Goal: Task Accomplishment & Management: Manage account settings

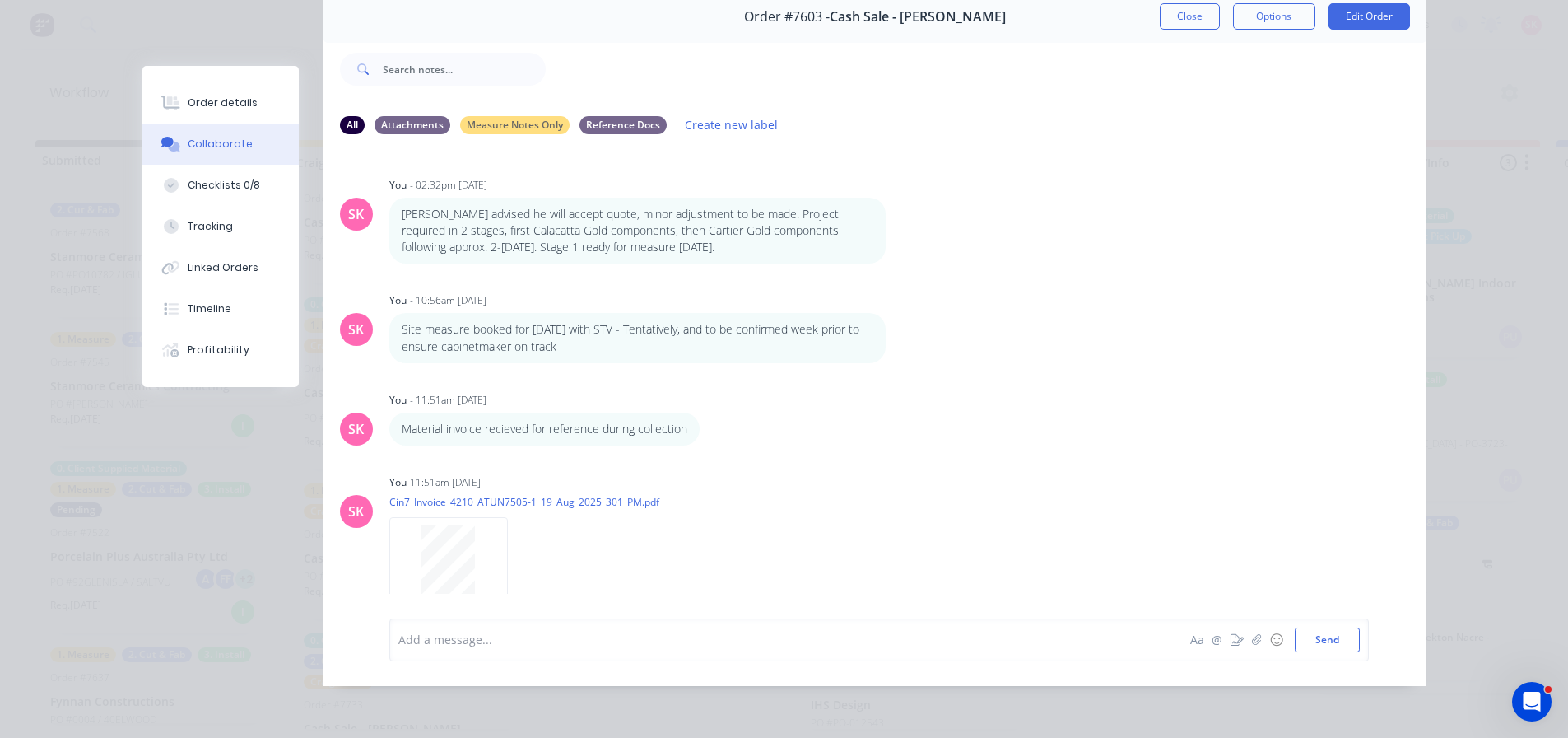
click at [1194, 3] on button "Close" at bounding box center [1190, 16] width 60 height 26
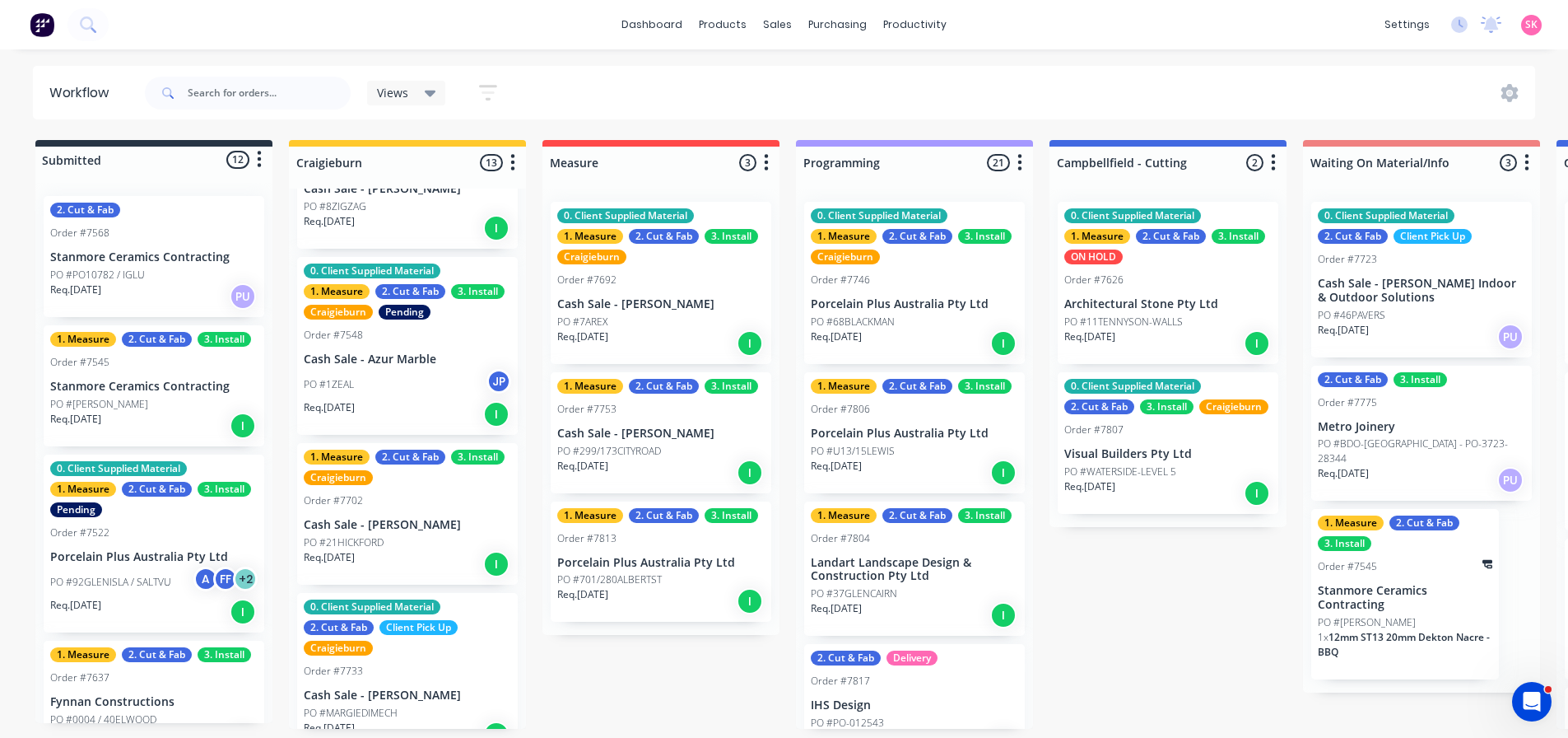
scroll to position [906, 0]
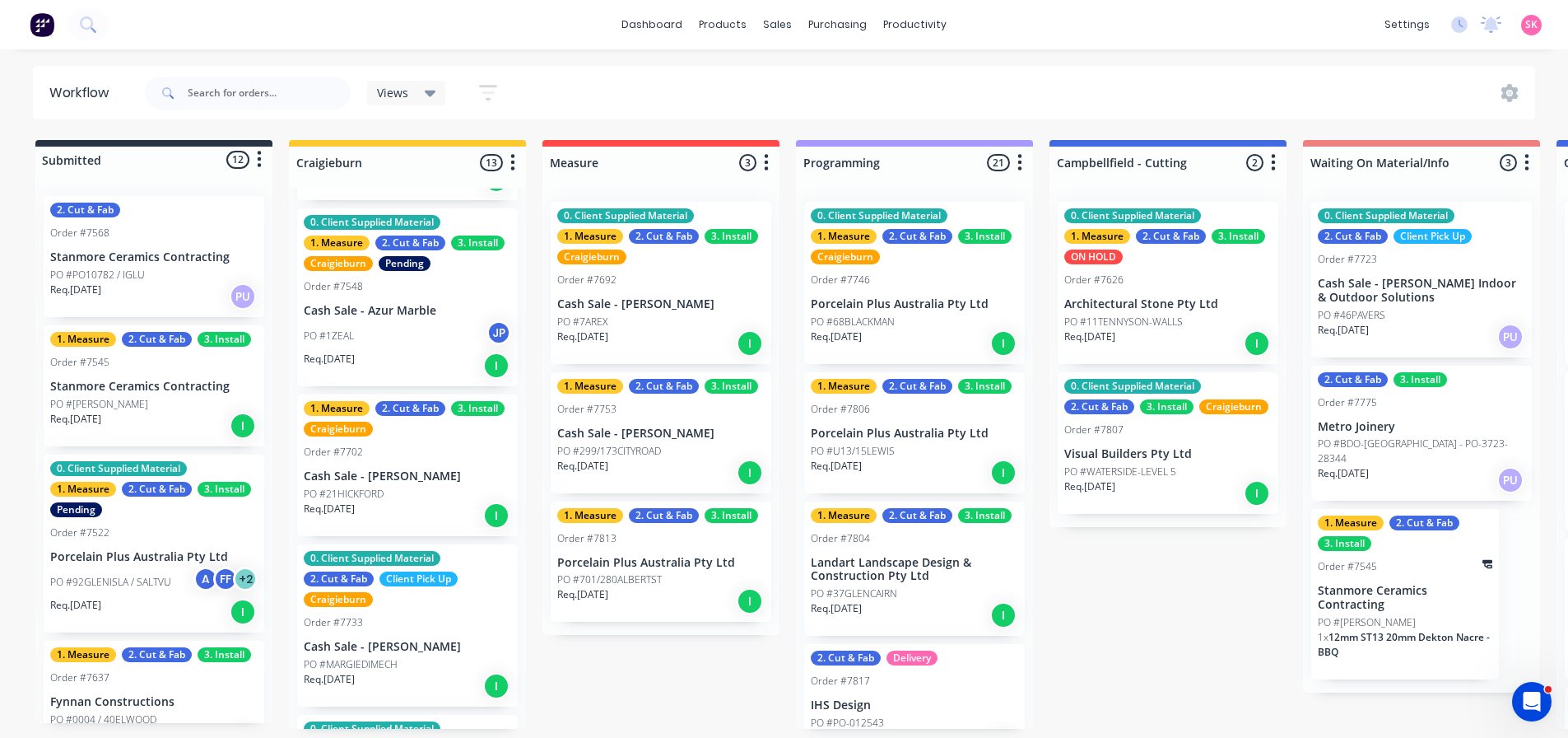
click at [396, 487] on div "PO #21HICKFORD" at bounding box center [406, 495] width 207 height 15
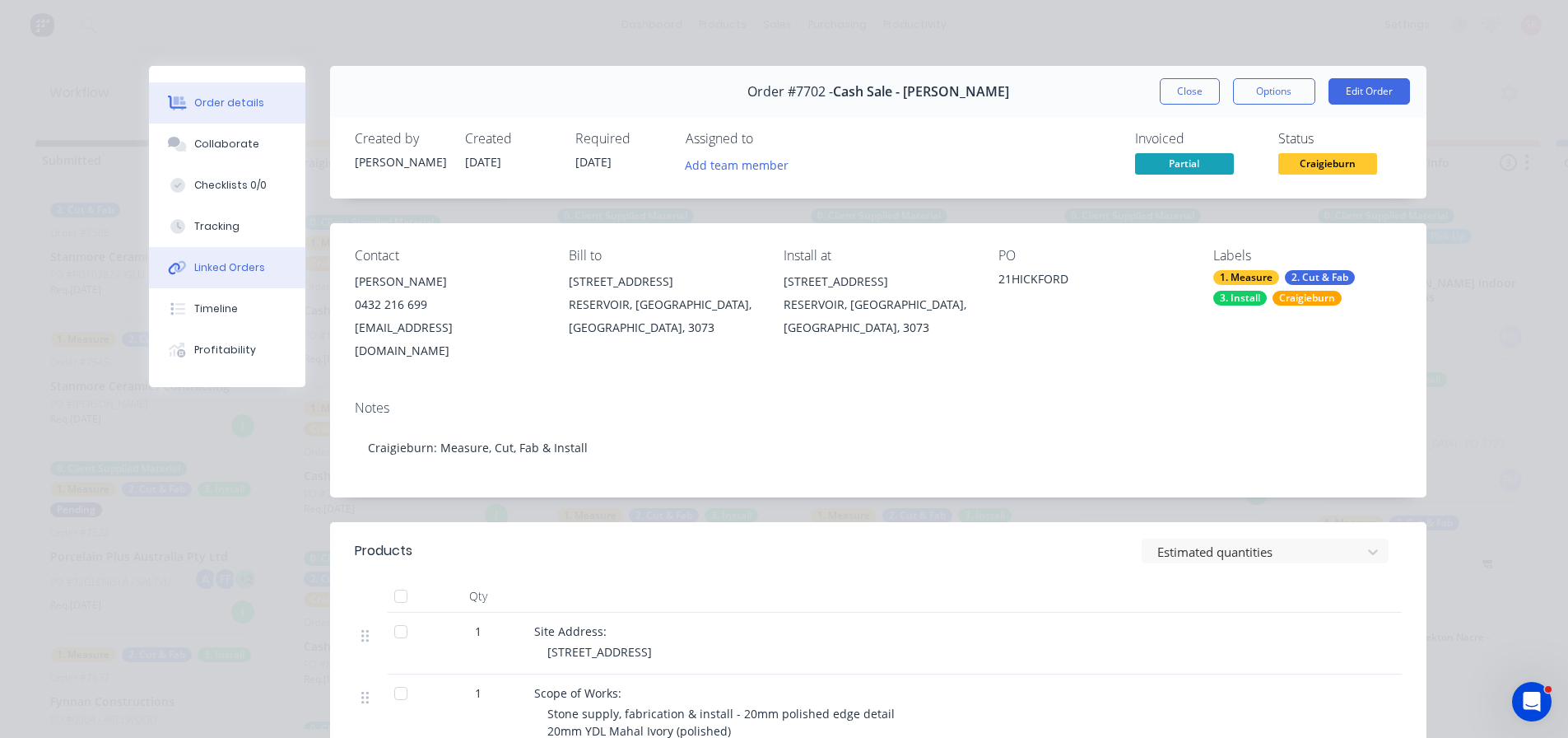
click at [222, 285] on button "Linked Orders" at bounding box center [226, 267] width 156 height 41
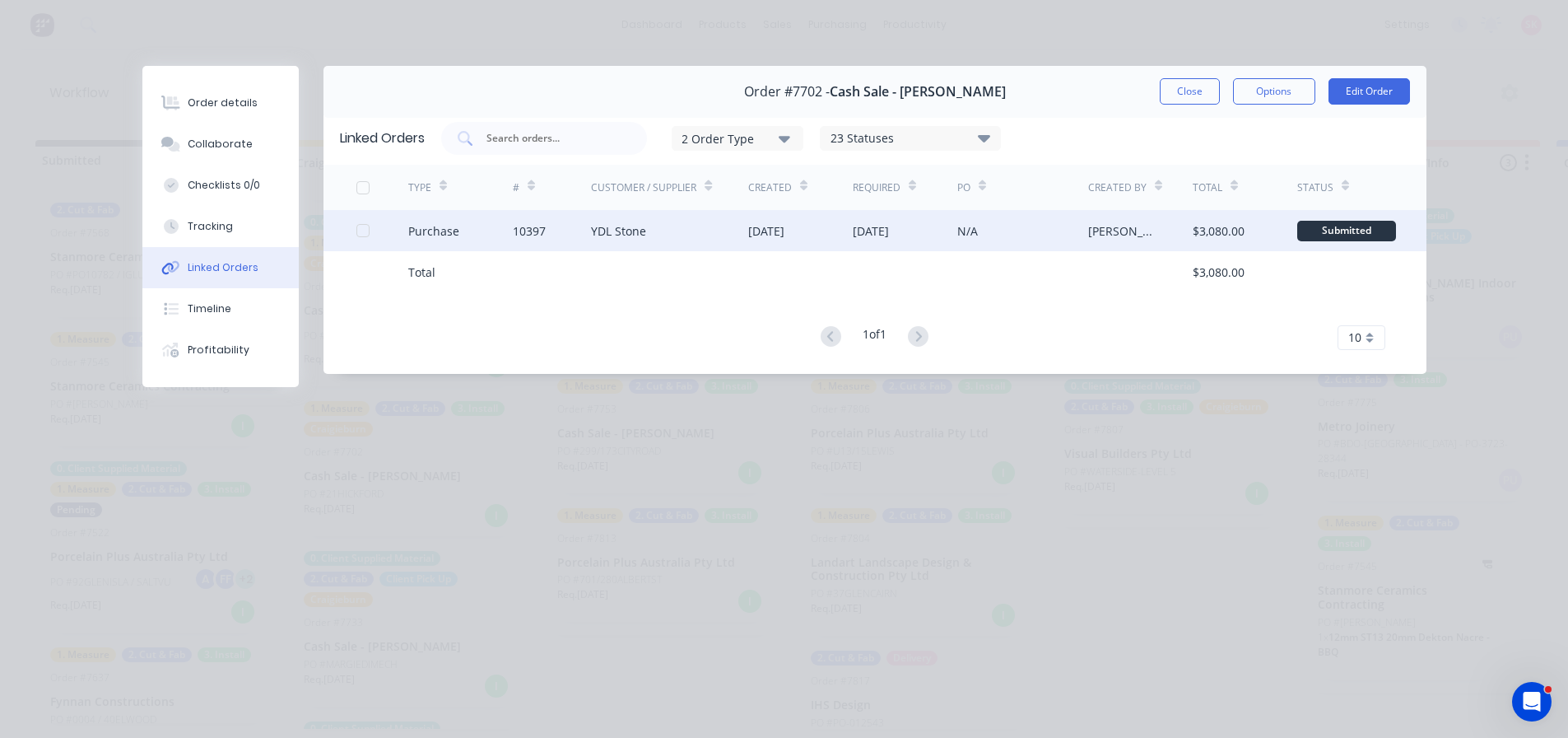
click at [716, 235] on div "YDL Stone" at bounding box center [669, 230] width 157 height 41
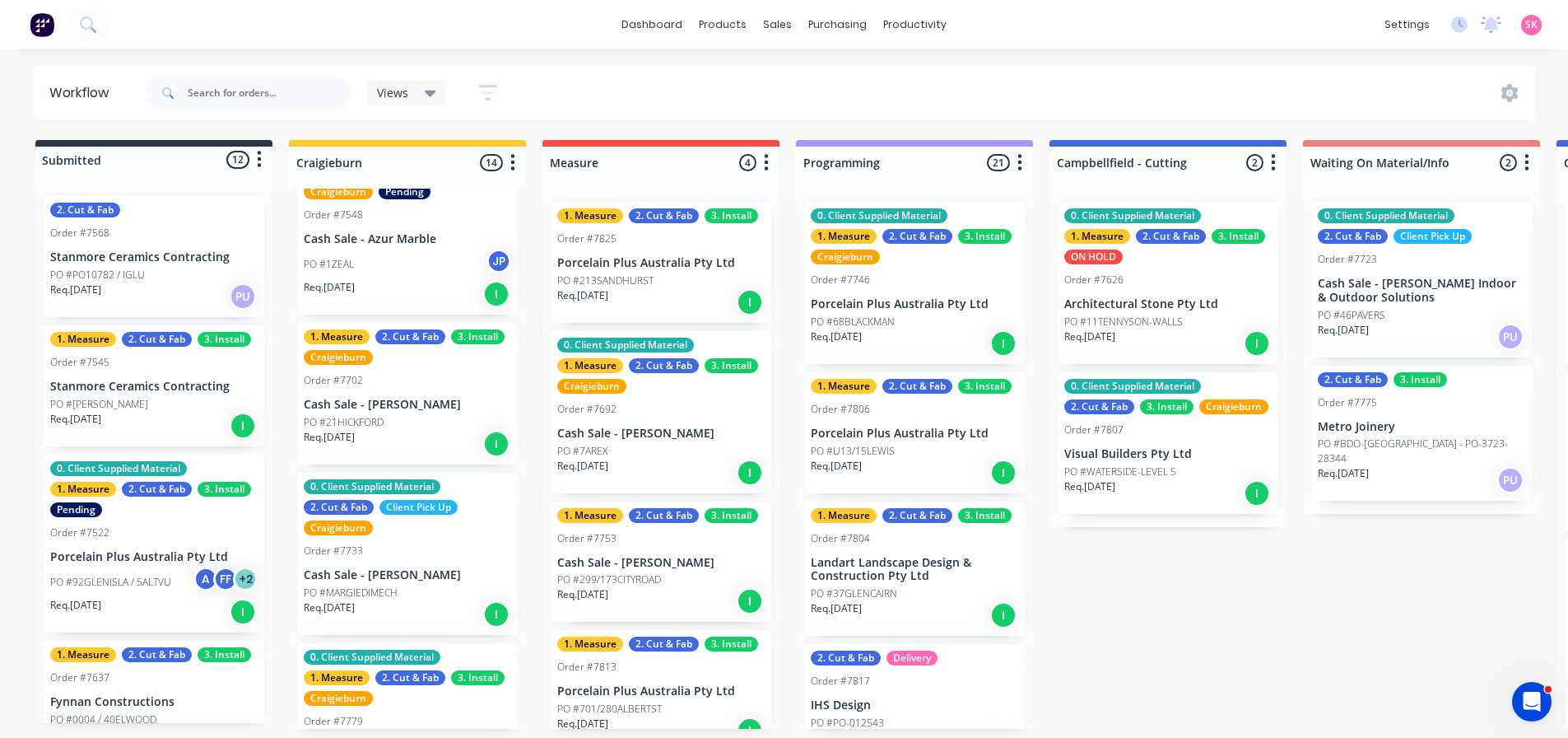
scroll to position [1070, 0]
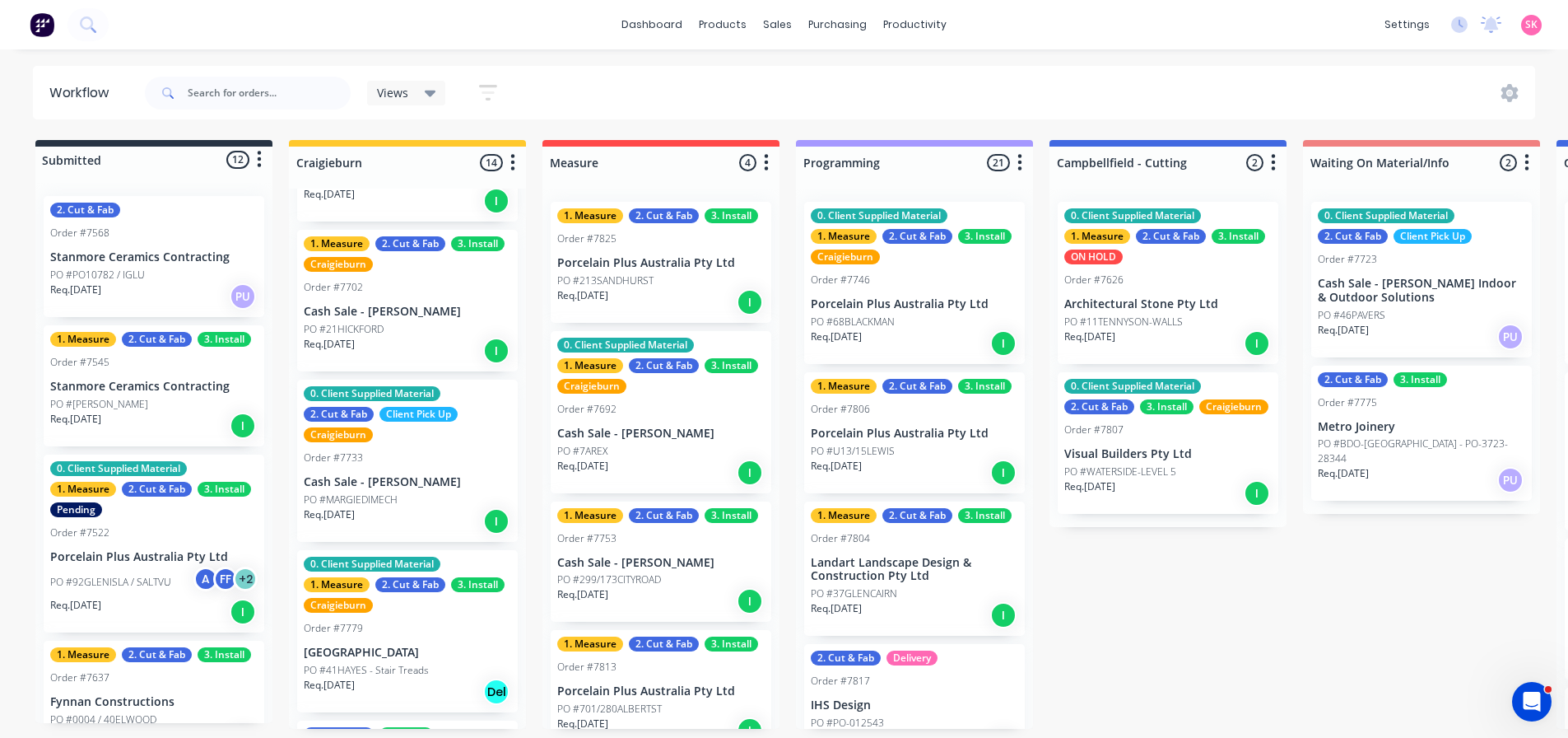
click at [408, 343] on div "Req. [DATE] I" at bounding box center [406, 350] width 207 height 28
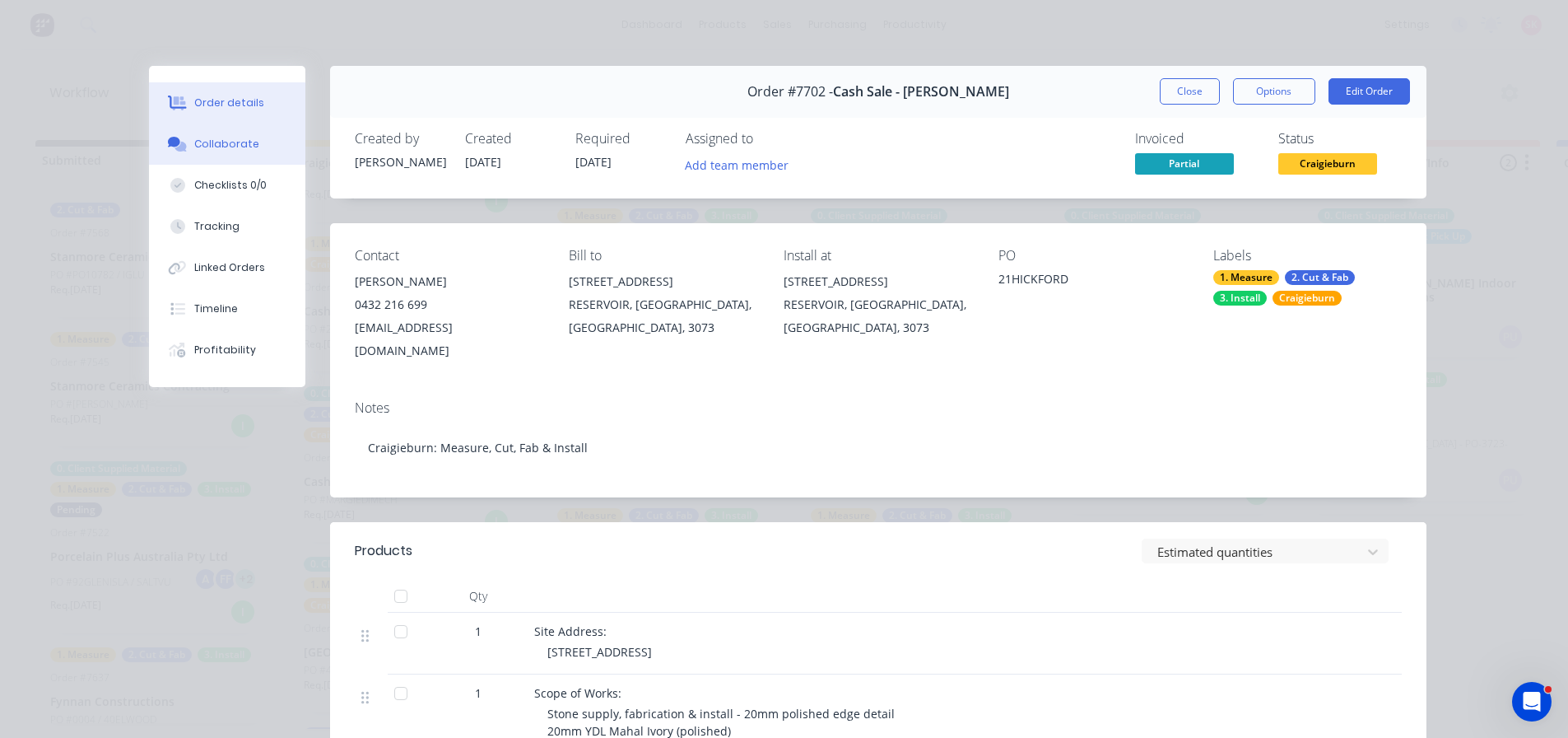
click at [249, 156] on button "Collaborate" at bounding box center [226, 144] width 156 height 41
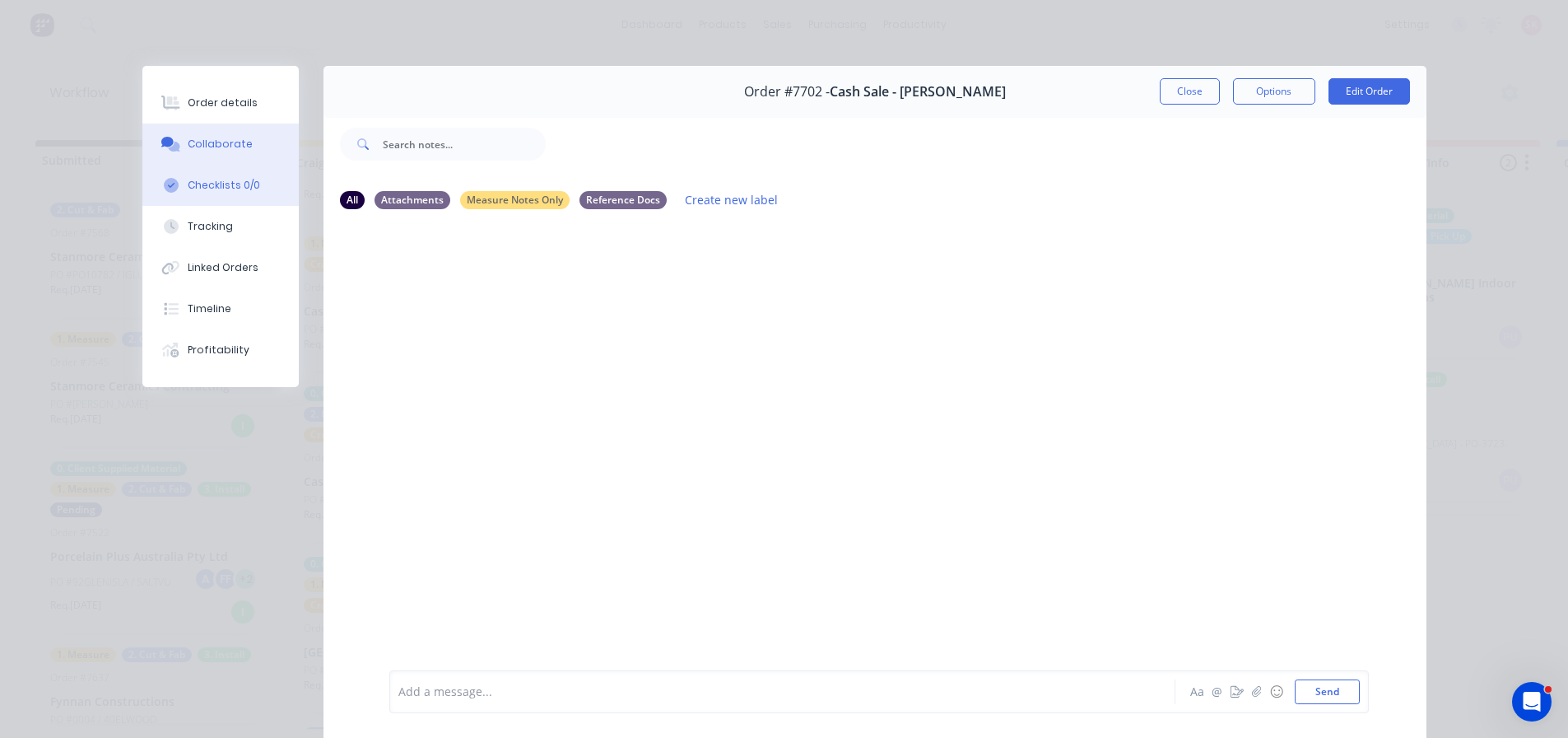
click at [250, 179] on button "Checklists 0/0" at bounding box center [220, 185] width 156 height 41
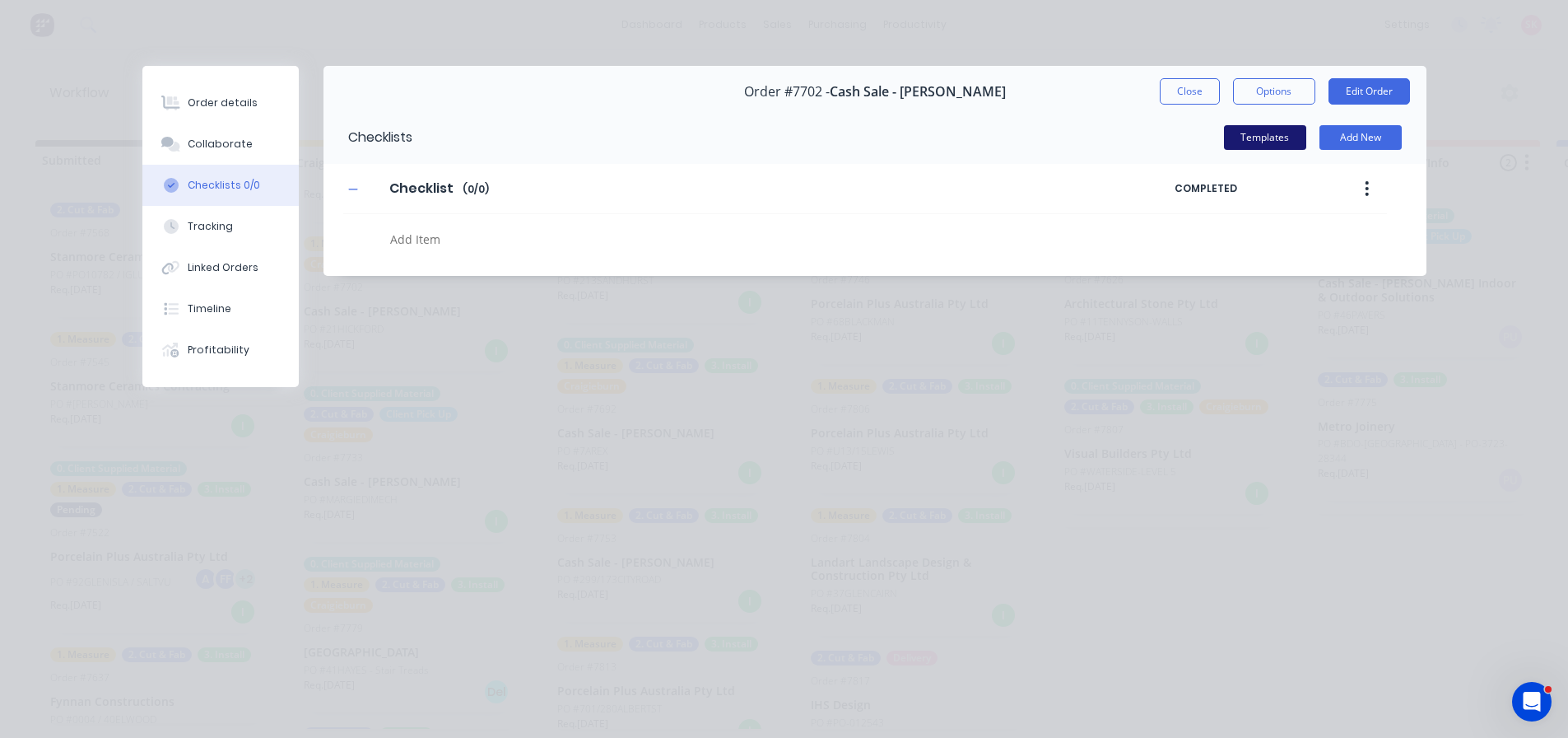
click at [1238, 139] on button "Templates" at bounding box center [1264, 137] width 82 height 25
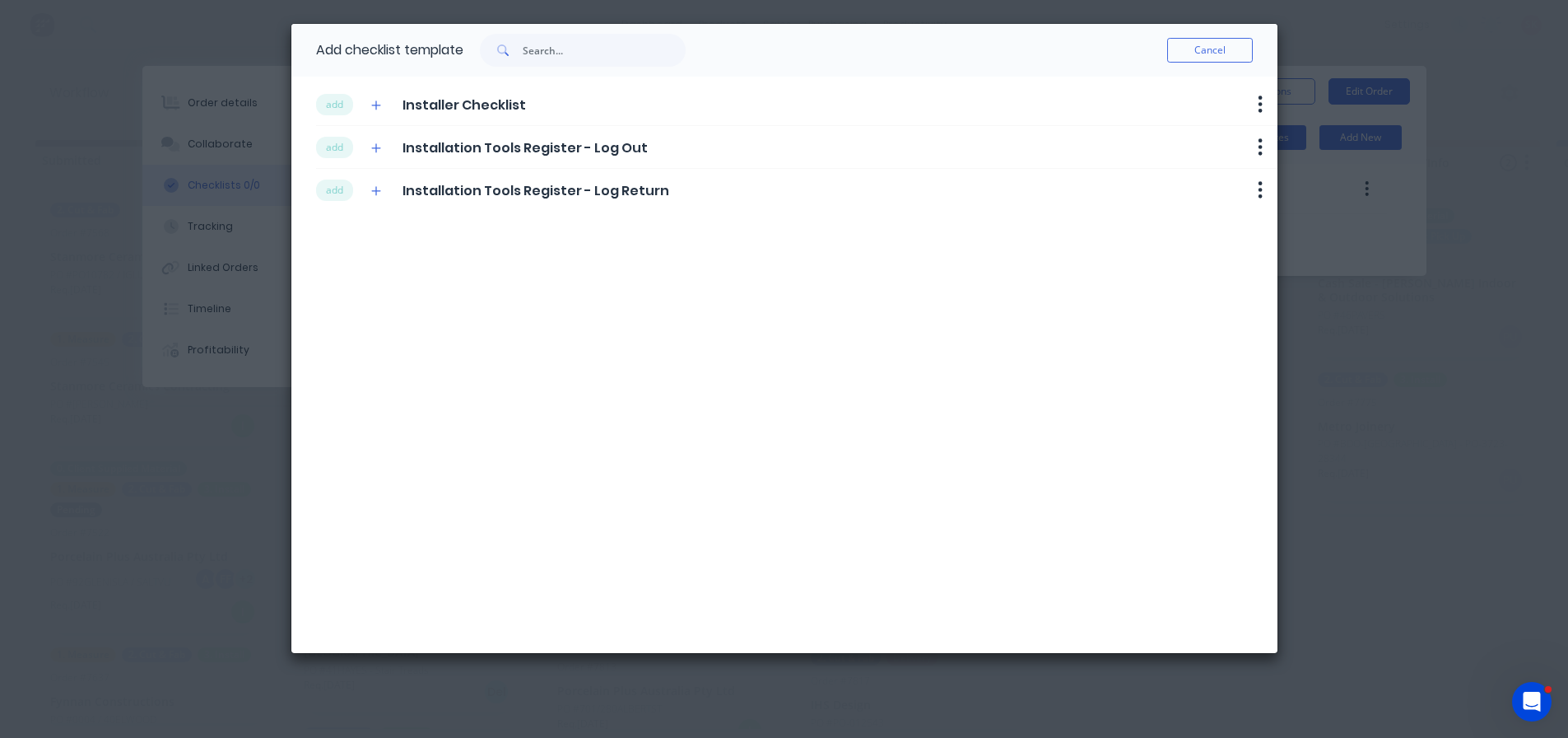
click at [314, 107] on div "add Installer Checklist Delete add Installation Tools Register - Log Out Delete…" at bounding box center [784, 365] width 986 height 577
click at [329, 109] on button "add" at bounding box center [335, 104] width 37 height 21
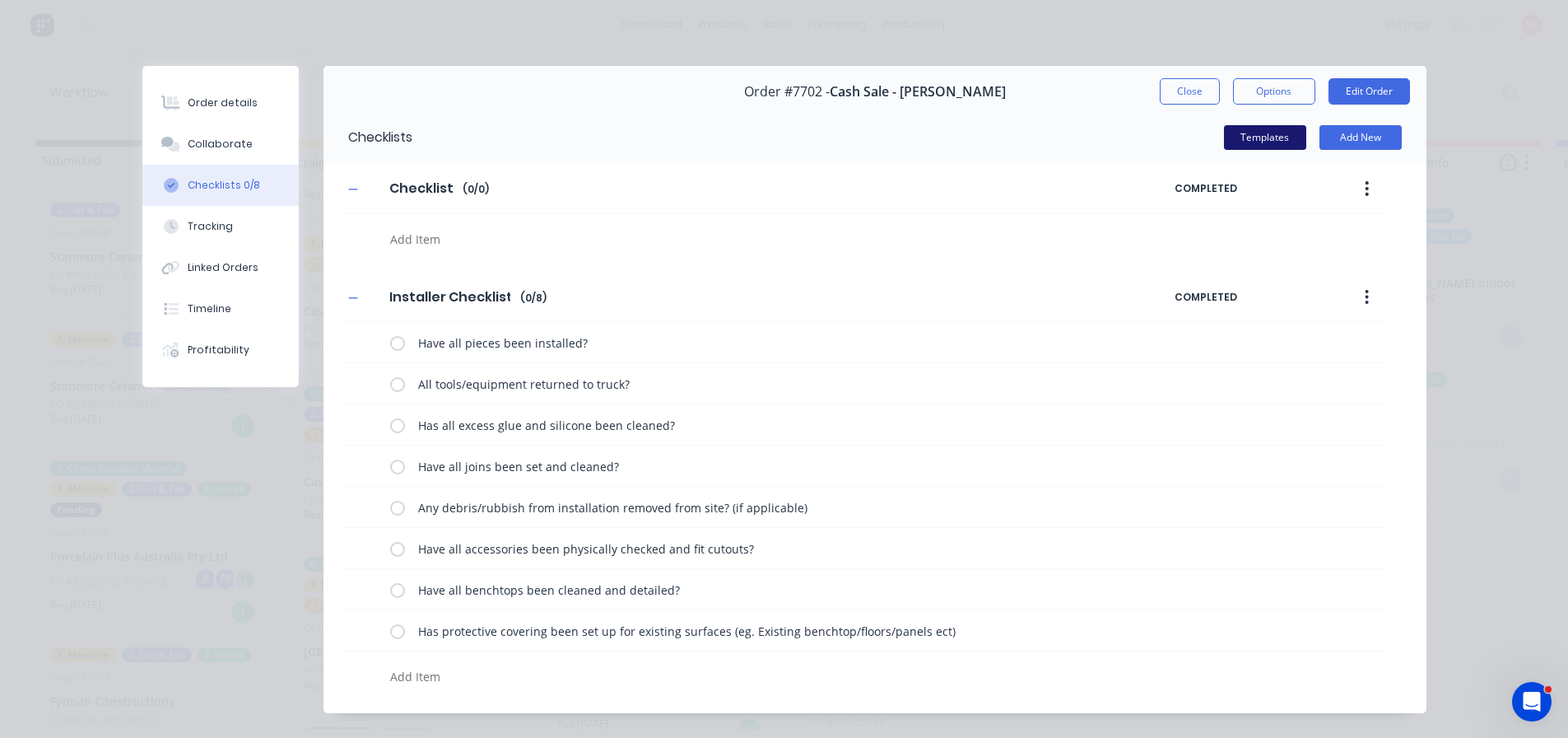
click at [1262, 140] on button "Templates" at bounding box center [1264, 137] width 82 height 25
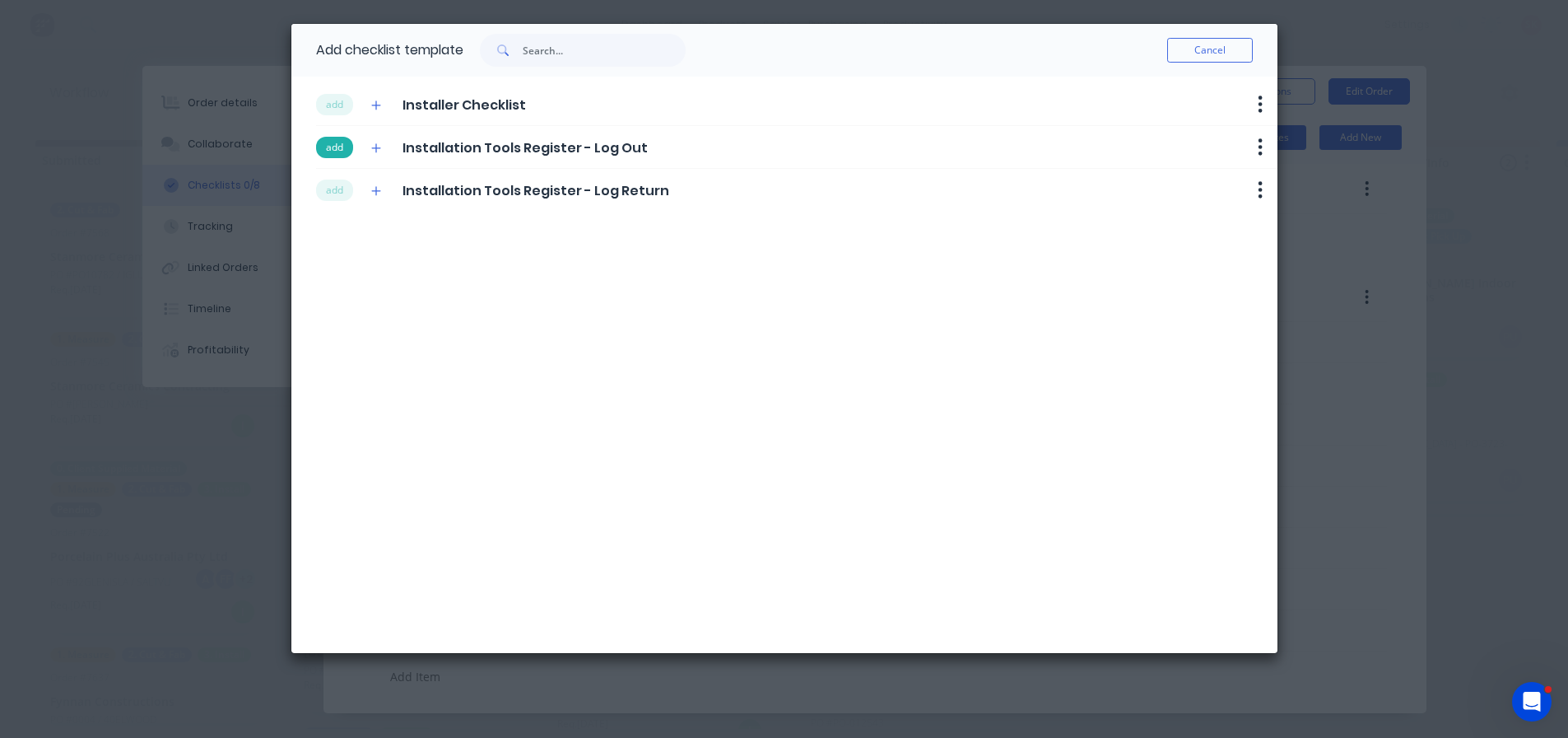
click at [340, 146] on button "add" at bounding box center [335, 147] width 37 height 21
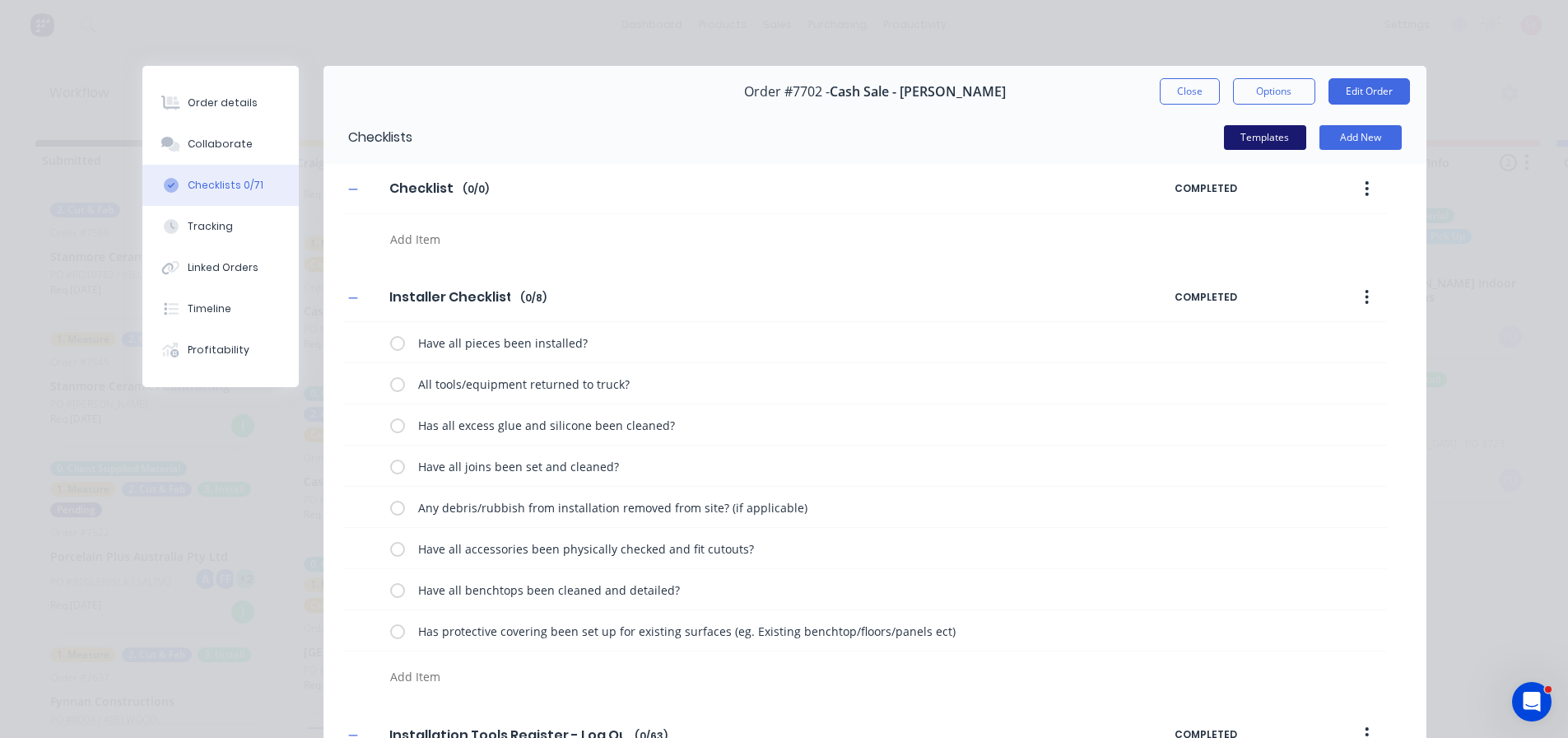
click at [1244, 141] on button "Templates" at bounding box center [1264, 137] width 82 height 25
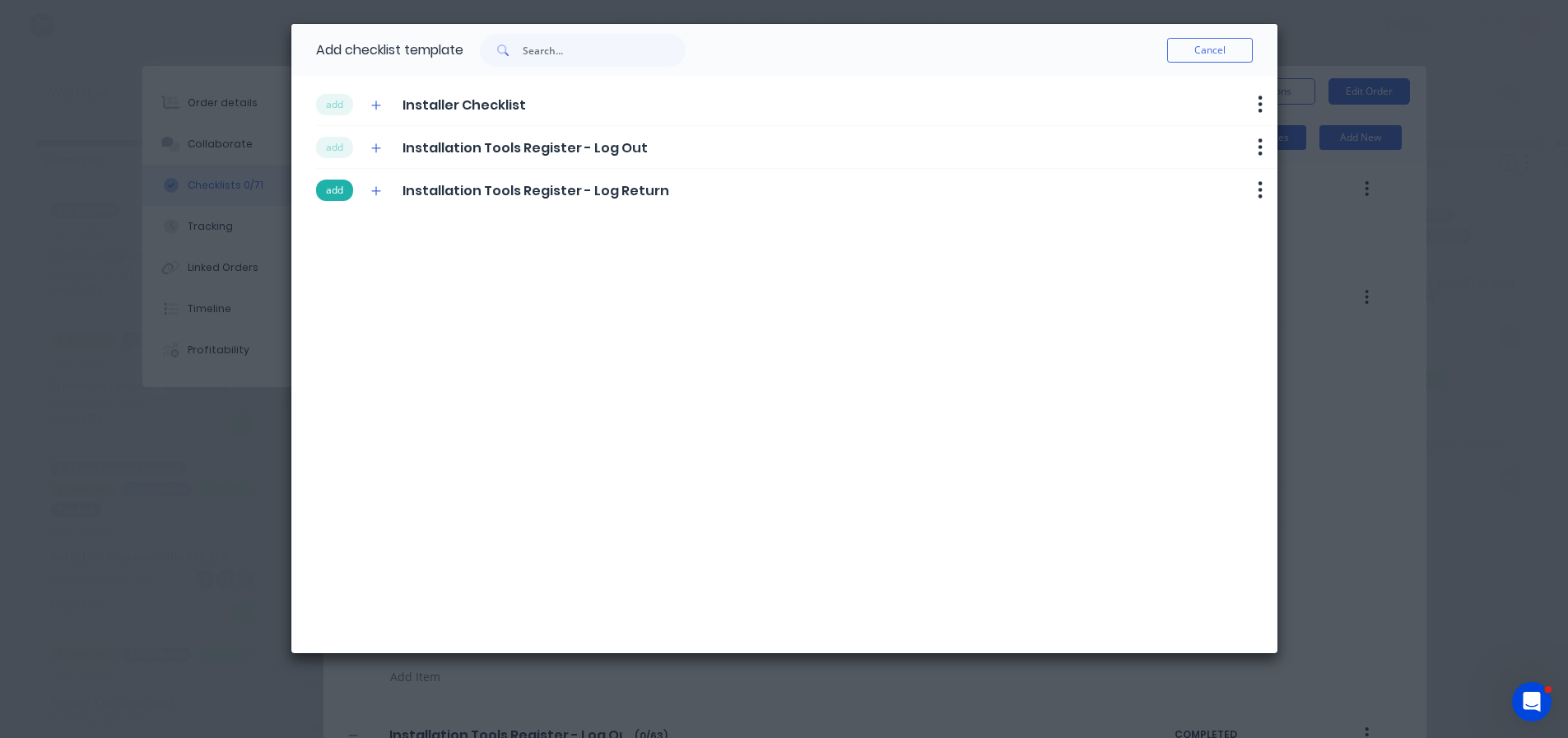
click at [345, 194] on button "add" at bounding box center [335, 189] width 37 height 21
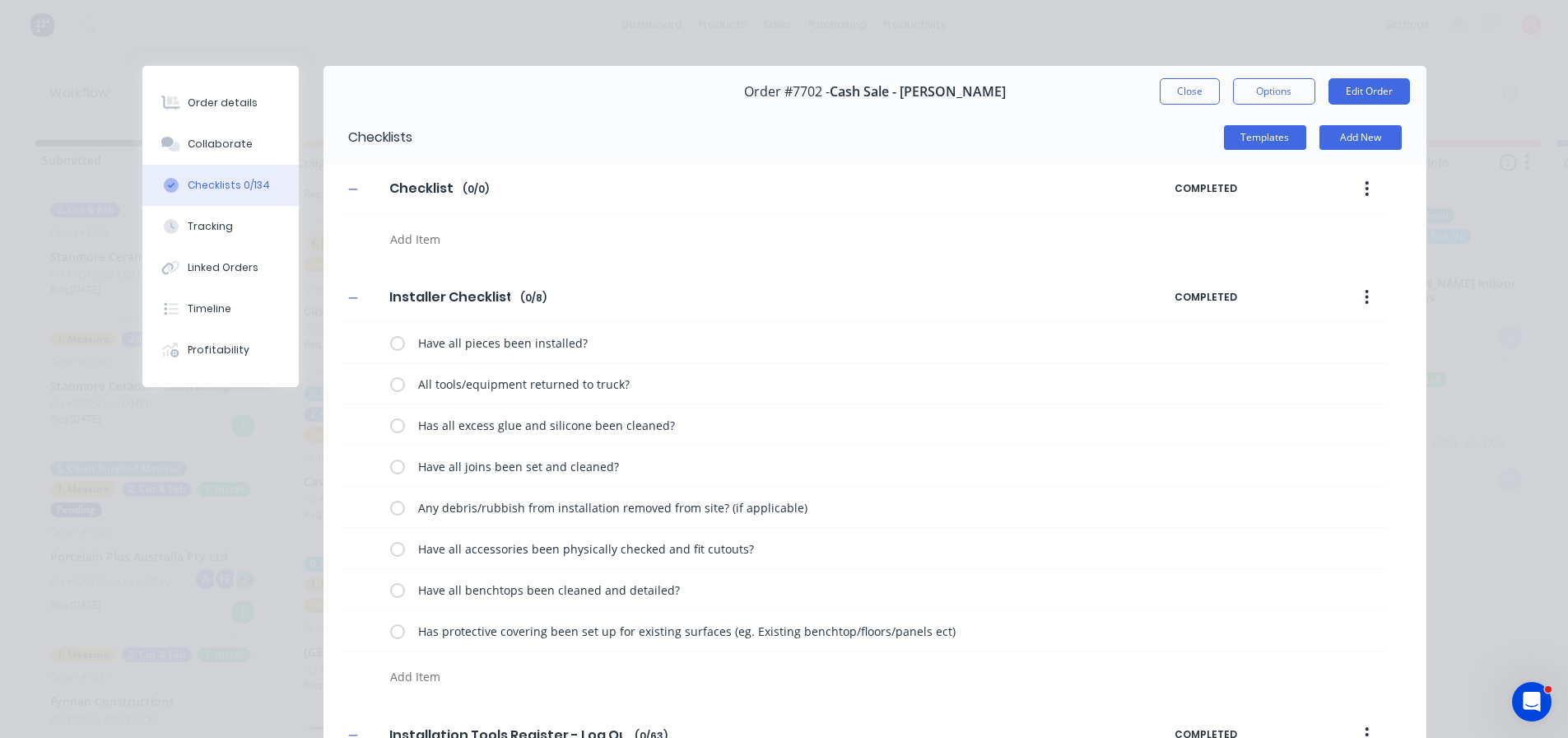
click at [1369, 187] on button "button" at bounding box center [1367, 189] width 39 height 30
click at [1298, 254] on div "Delete" at bounding box center [1309, 265] width 127 height 24
type textarea "x"
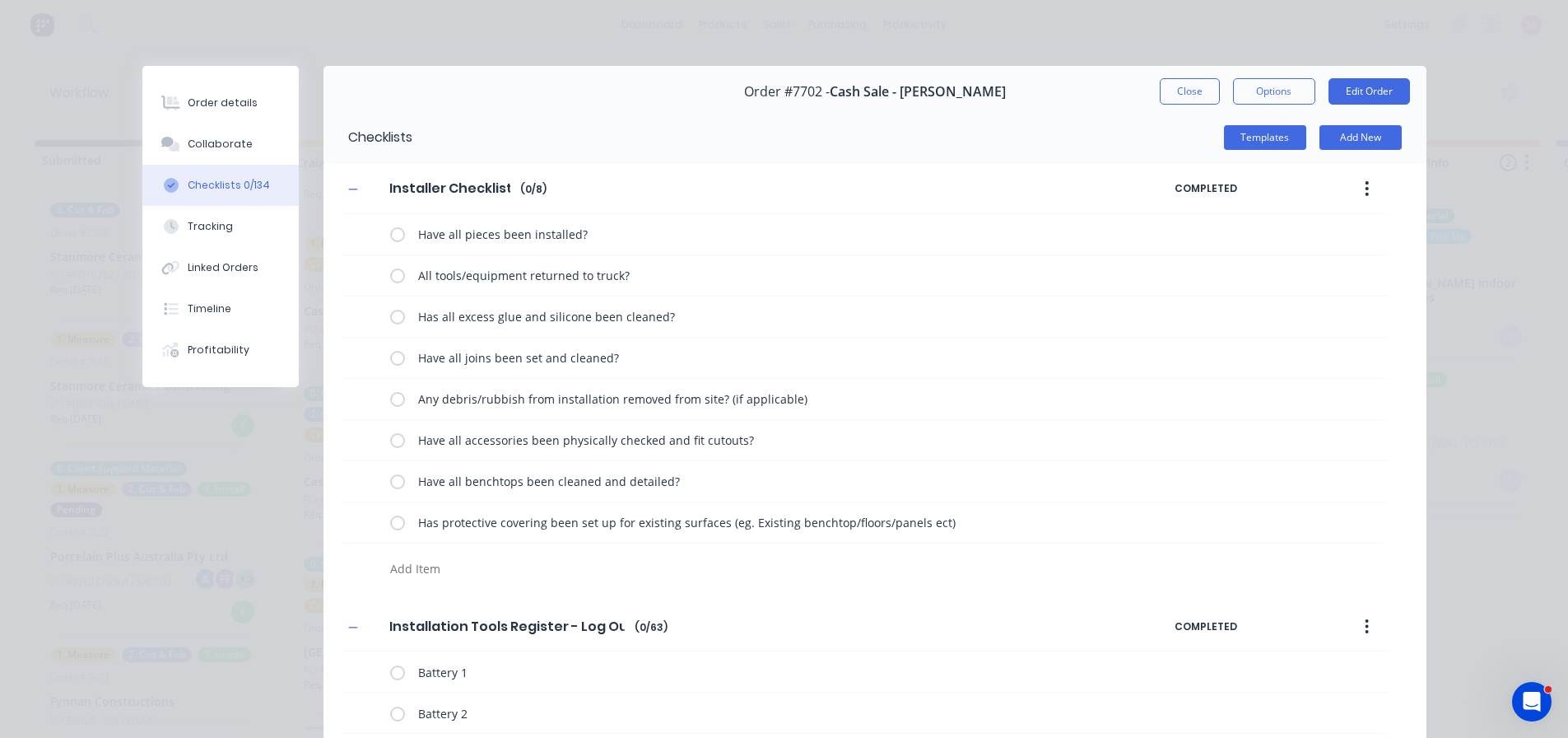
click at [1192, 93] on button "Close" at bounding box center [1190, 91] width 60 height 26
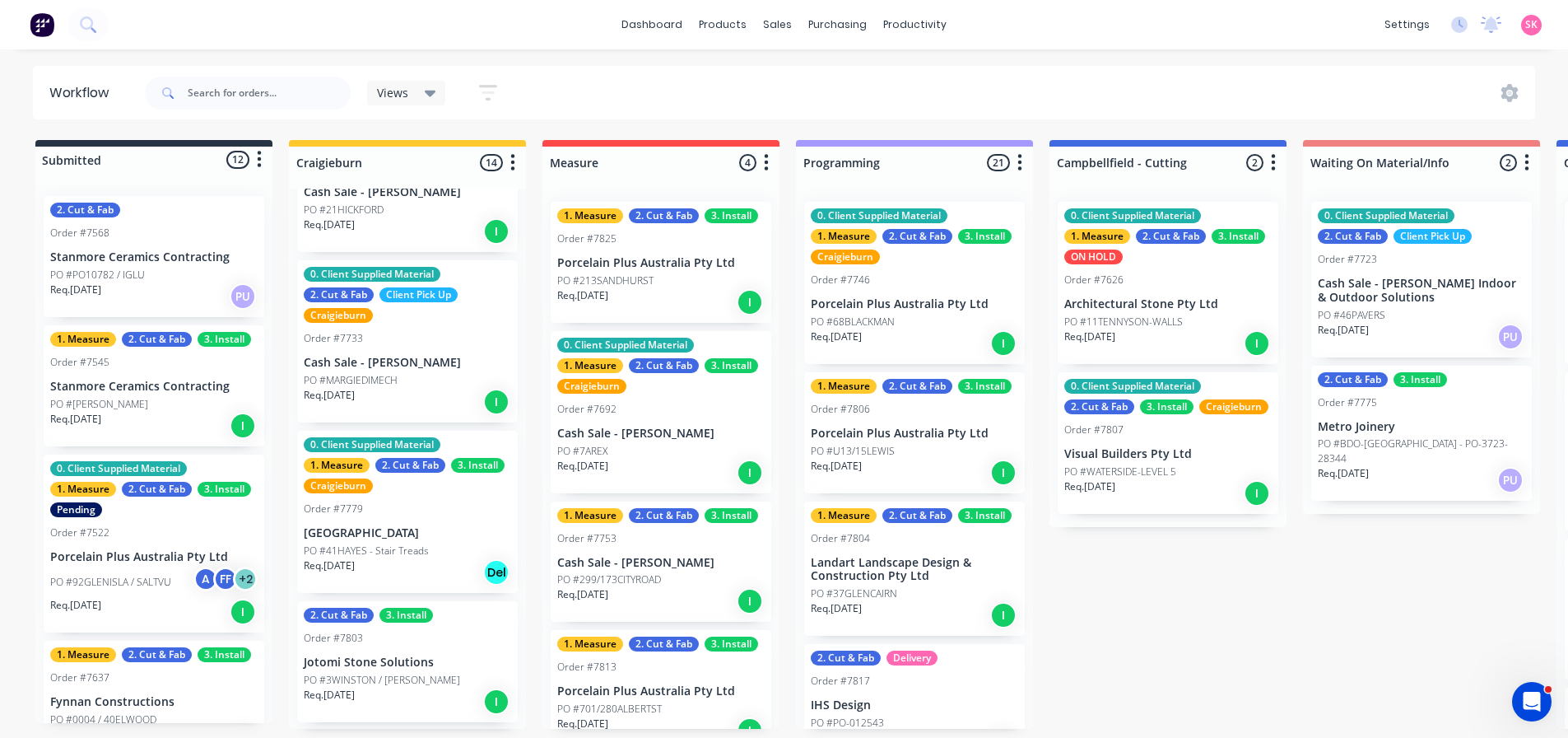
scroll to position [1153, 0]
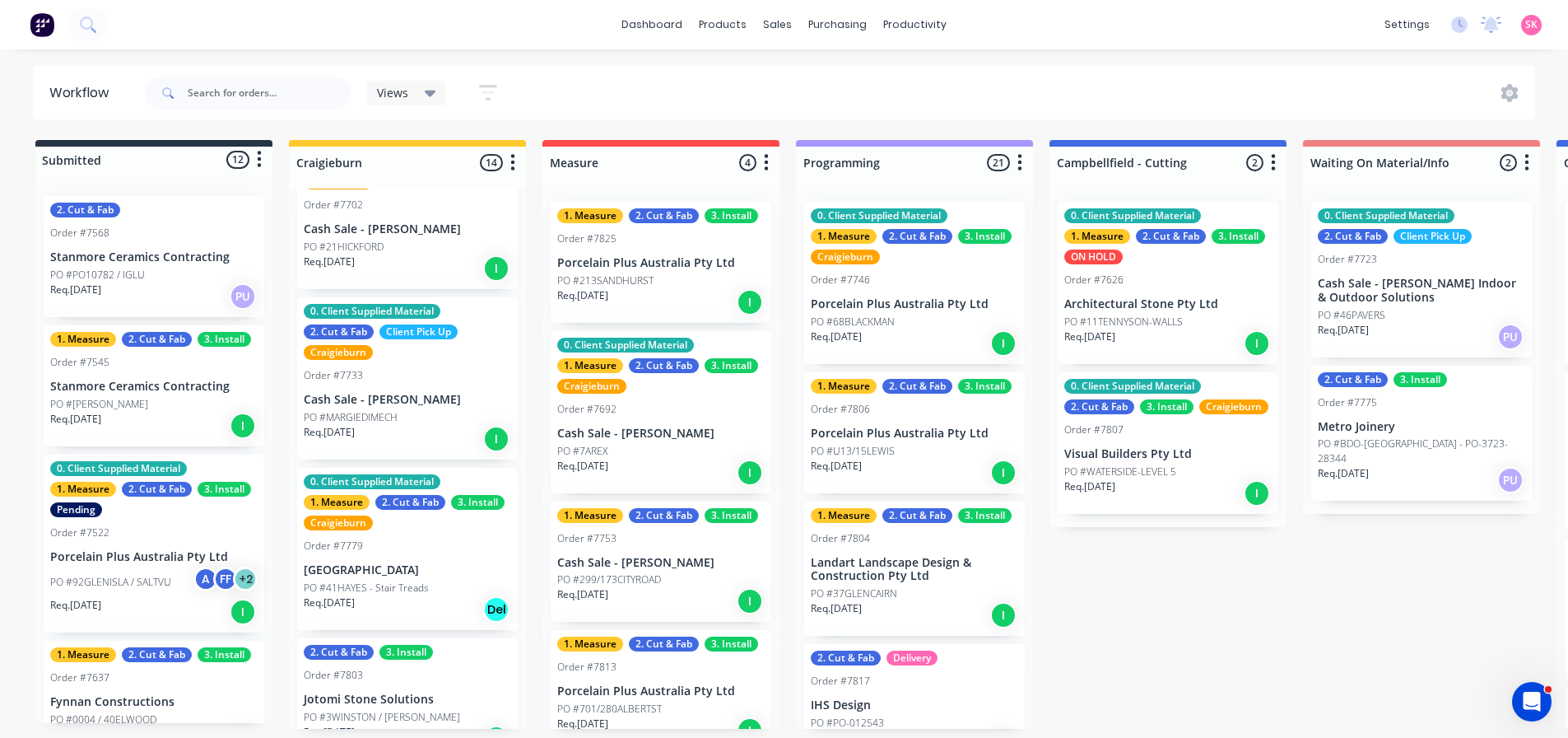
click at [396, 429] on div "Req. [DATE] I" at bounding box center [406, 439] width 207 height 28
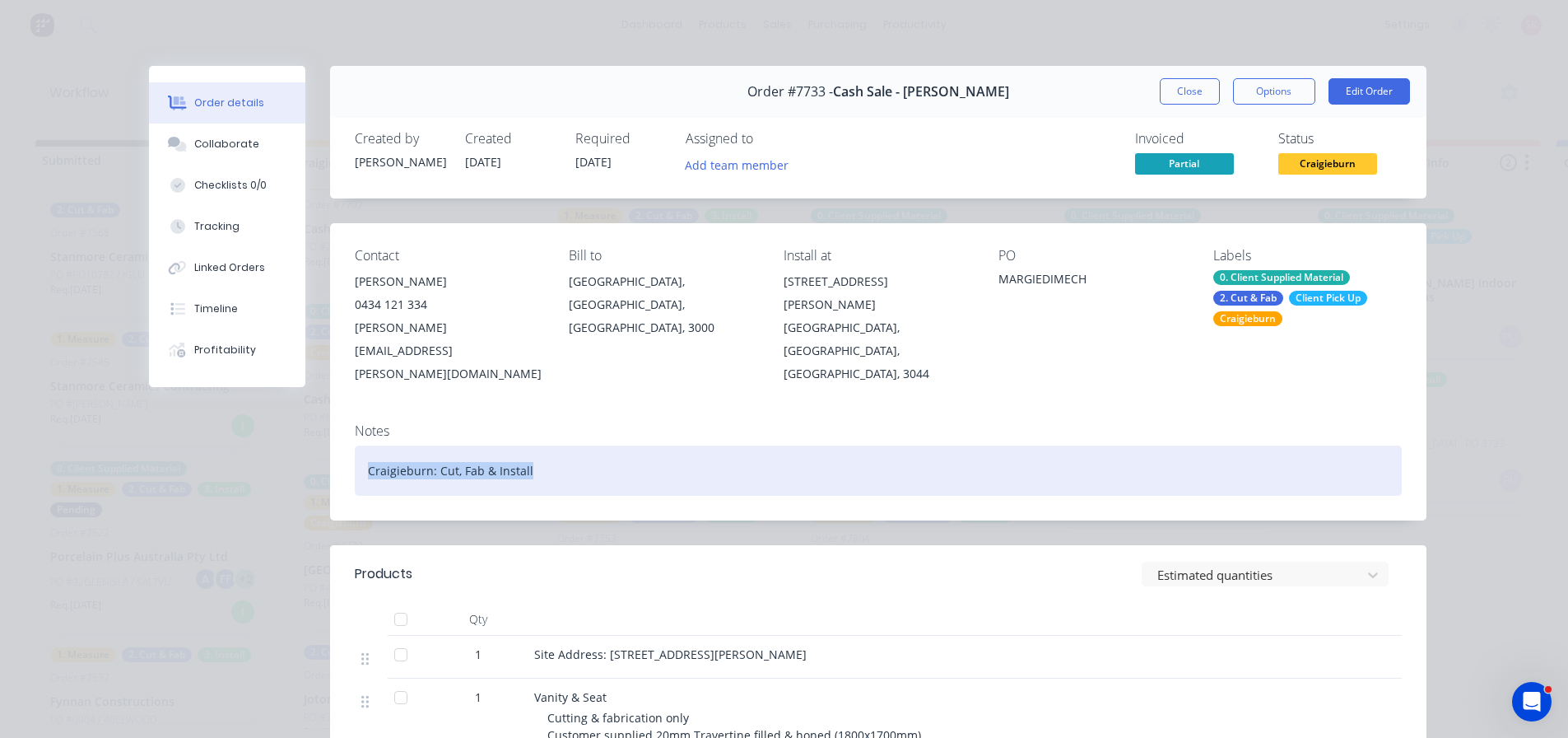
drag, startPoint x: 548, startPoint y: 438, endPoint x: 294, endPoint y: 437, distance: 254.0
copy div "Craigieburn: Cut, Fab & Install"
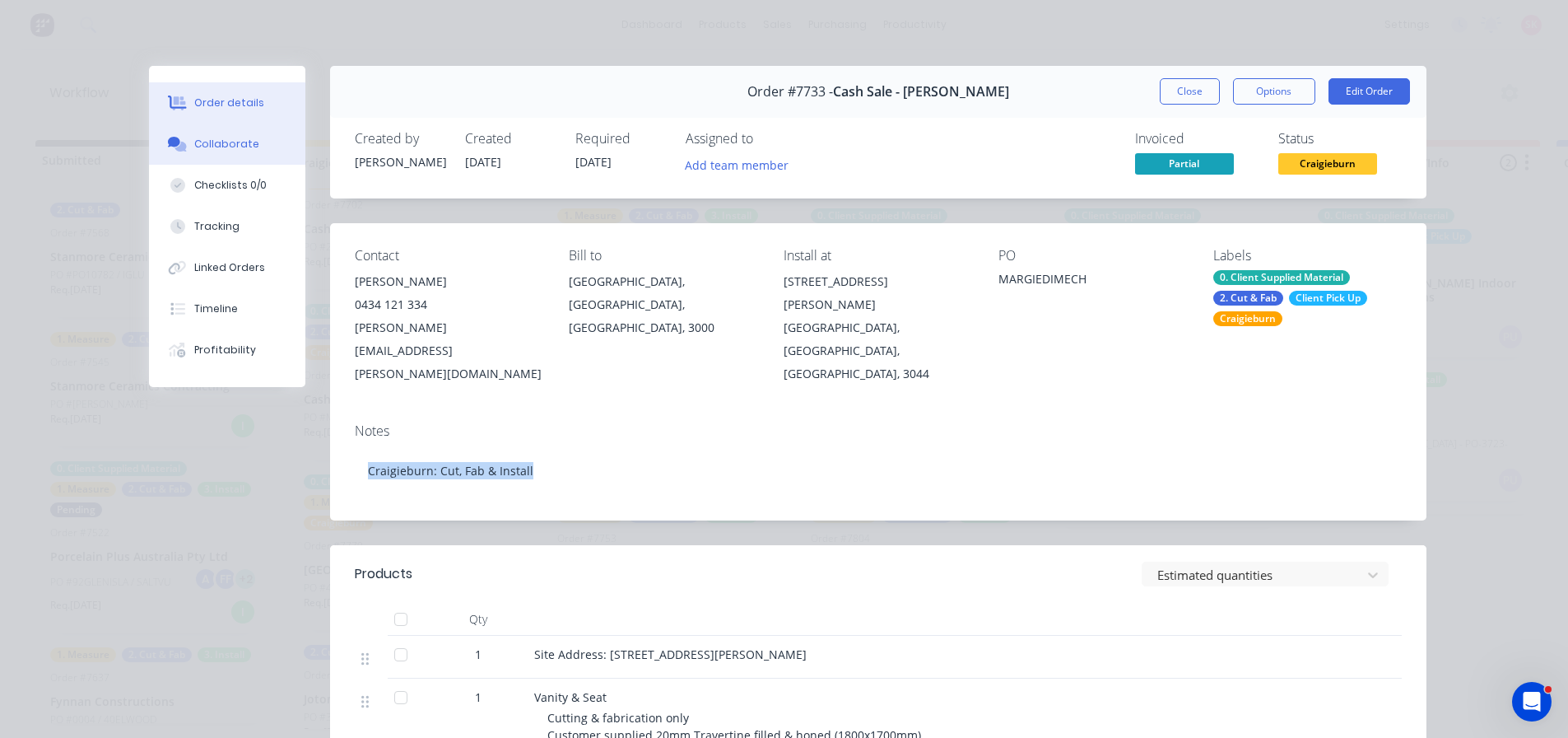
click at [256, 129] on button "Collaborate" at bounding box center [226, 144] width 156 height 41
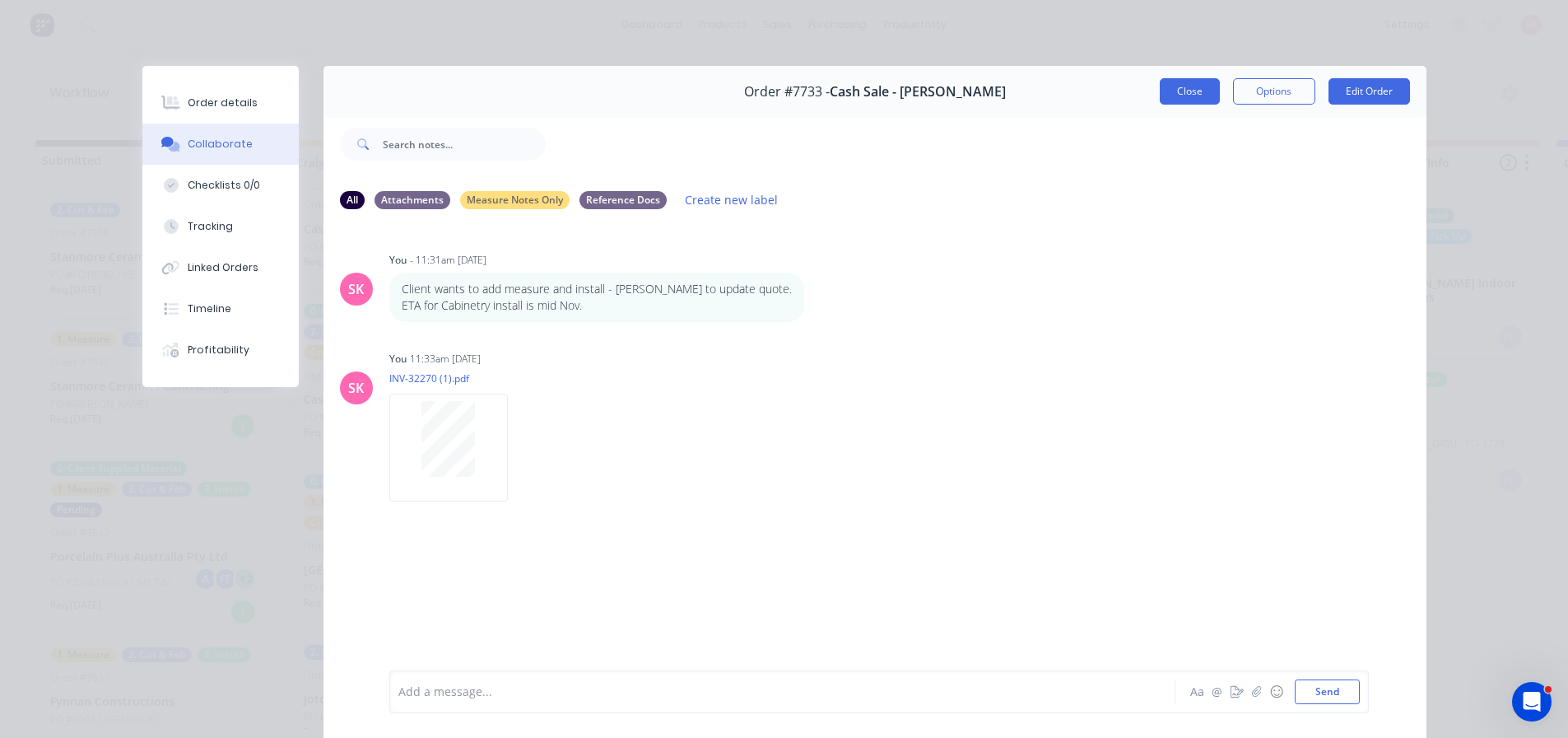
click at [1196, 92] on button "Close" at bounding box center [1190, 91] width 60 height 26
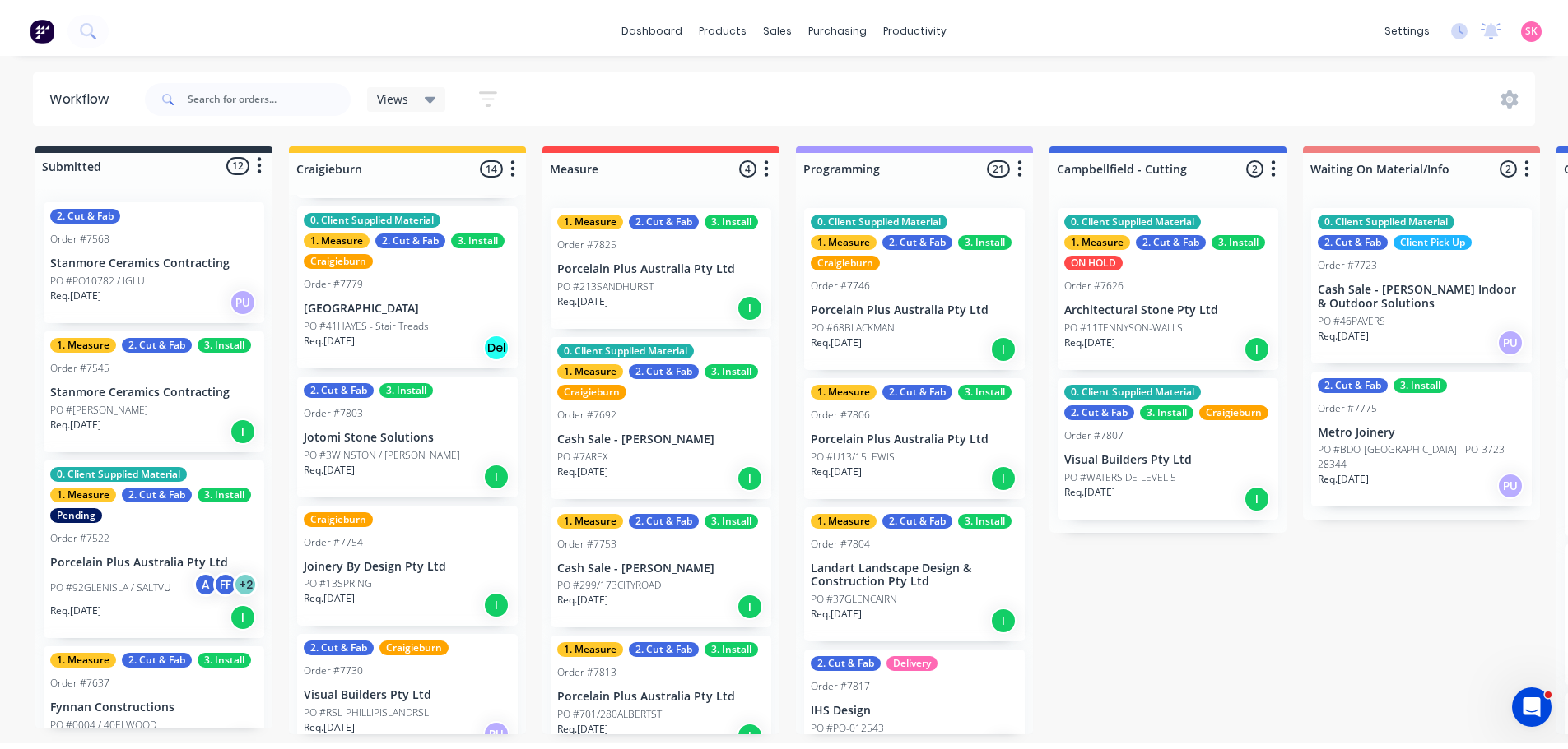
scroll to position [1480, 0]
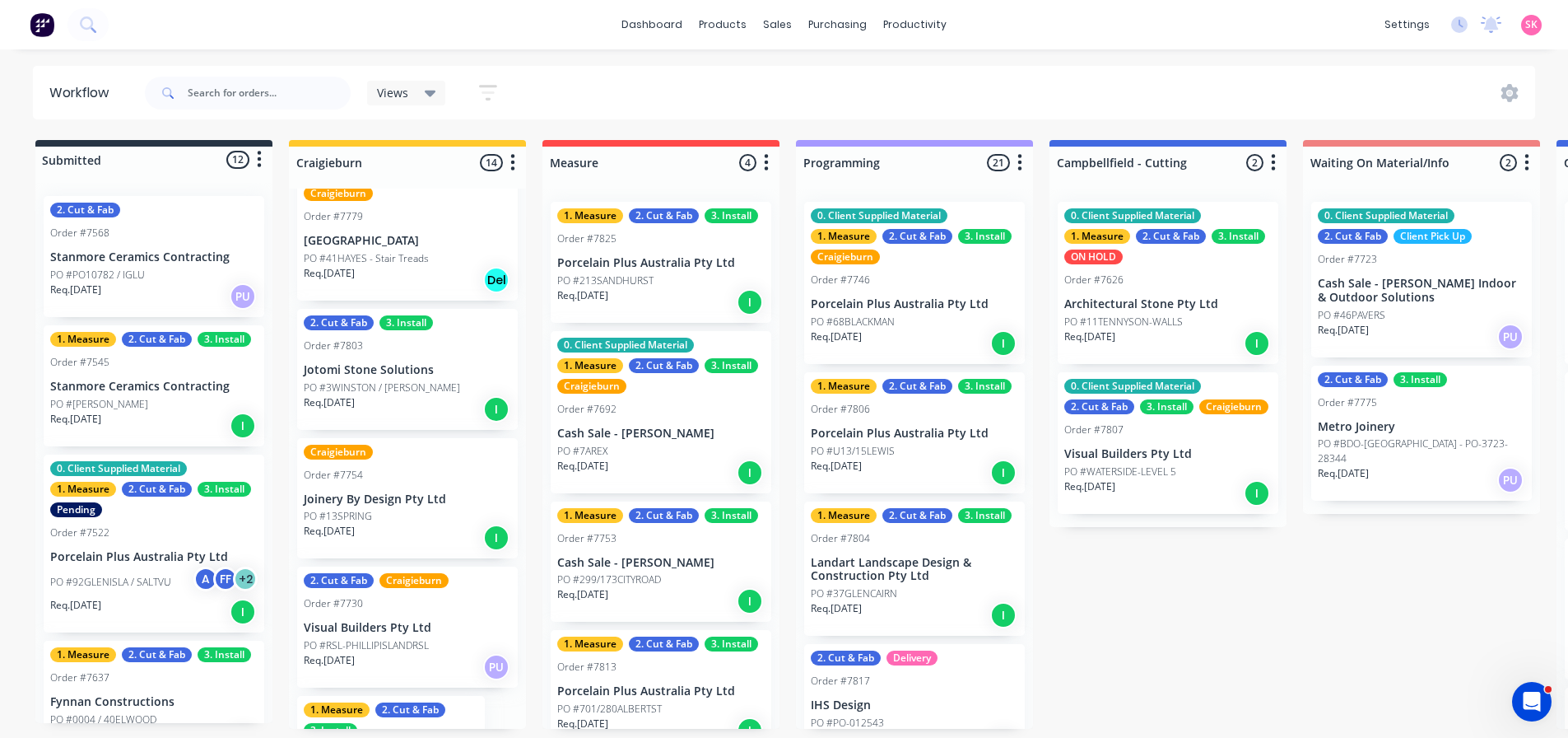
click at [404, 396] on div "Req. [DATE] I" at bounding box center [406, 409] width 207 height 28
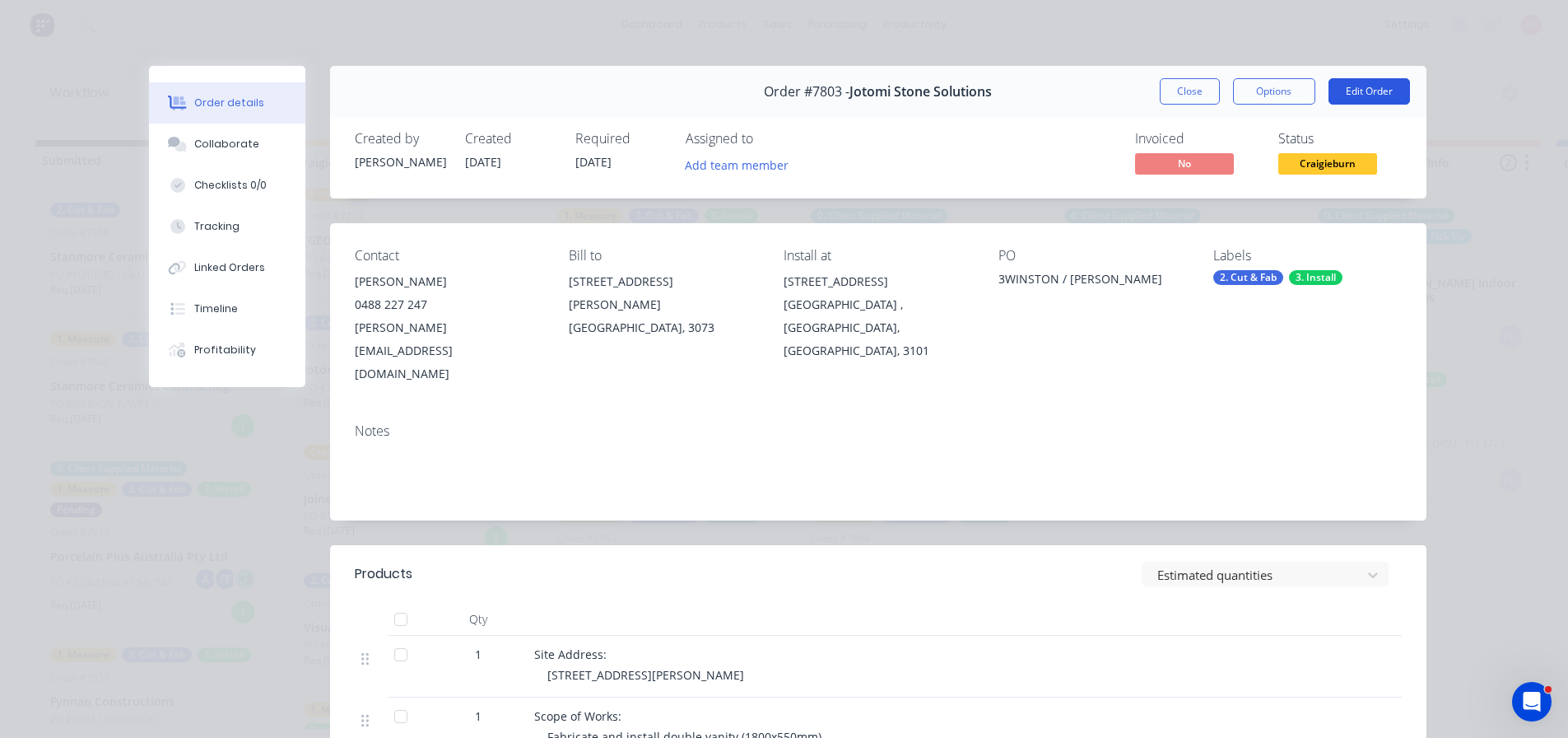
click at [1343, 83] on button "Edit Order" at bounding box center [1369, 91] width 81 height 26
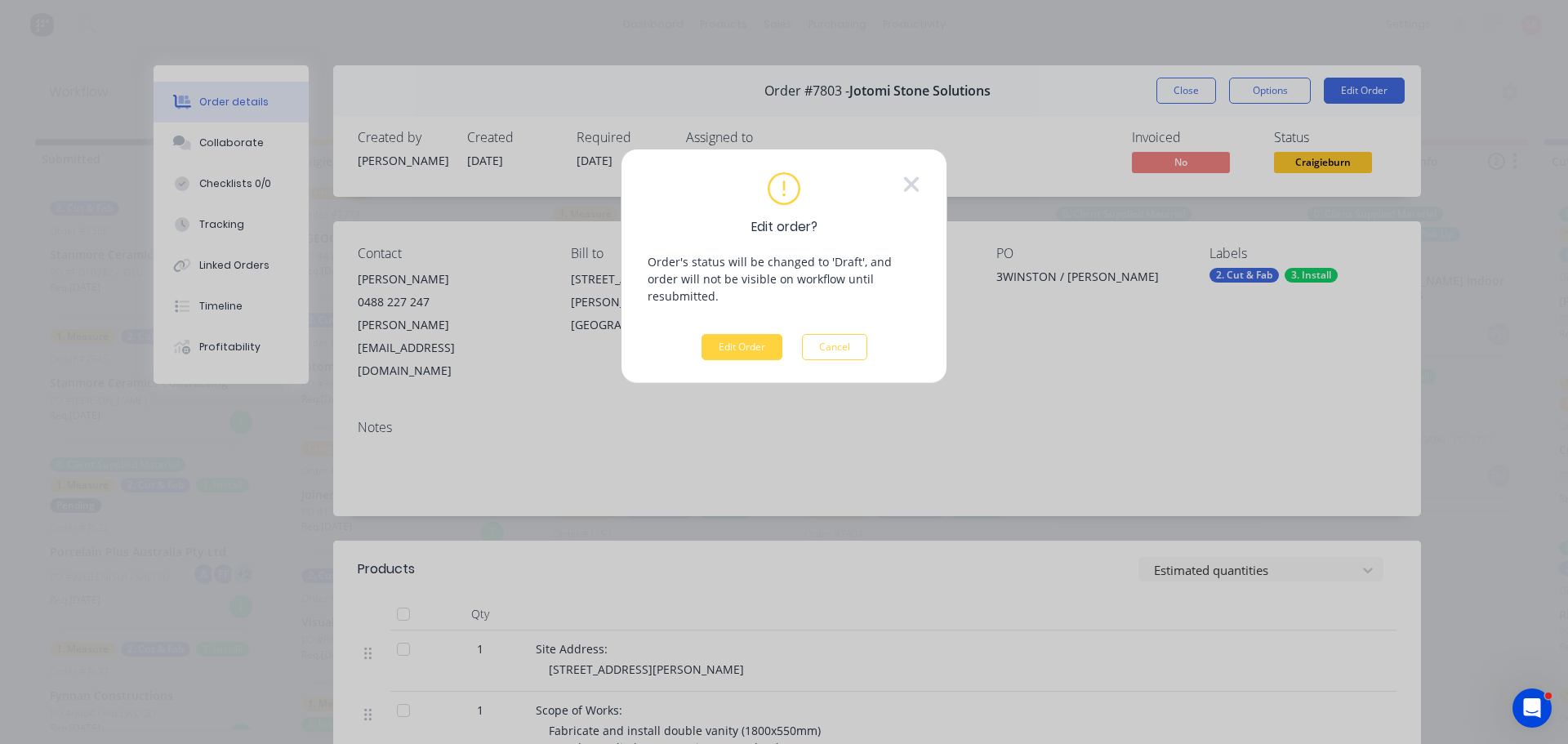
click at [752, 350] on div "Edit order? Order's status will be changed to 'Draft', and order will not be vi…" at bounding box center [784, 266] width 327 height 236
click at [763, 340] on button "Edit Order" at bounding box center [742, 346] width 80 height 26
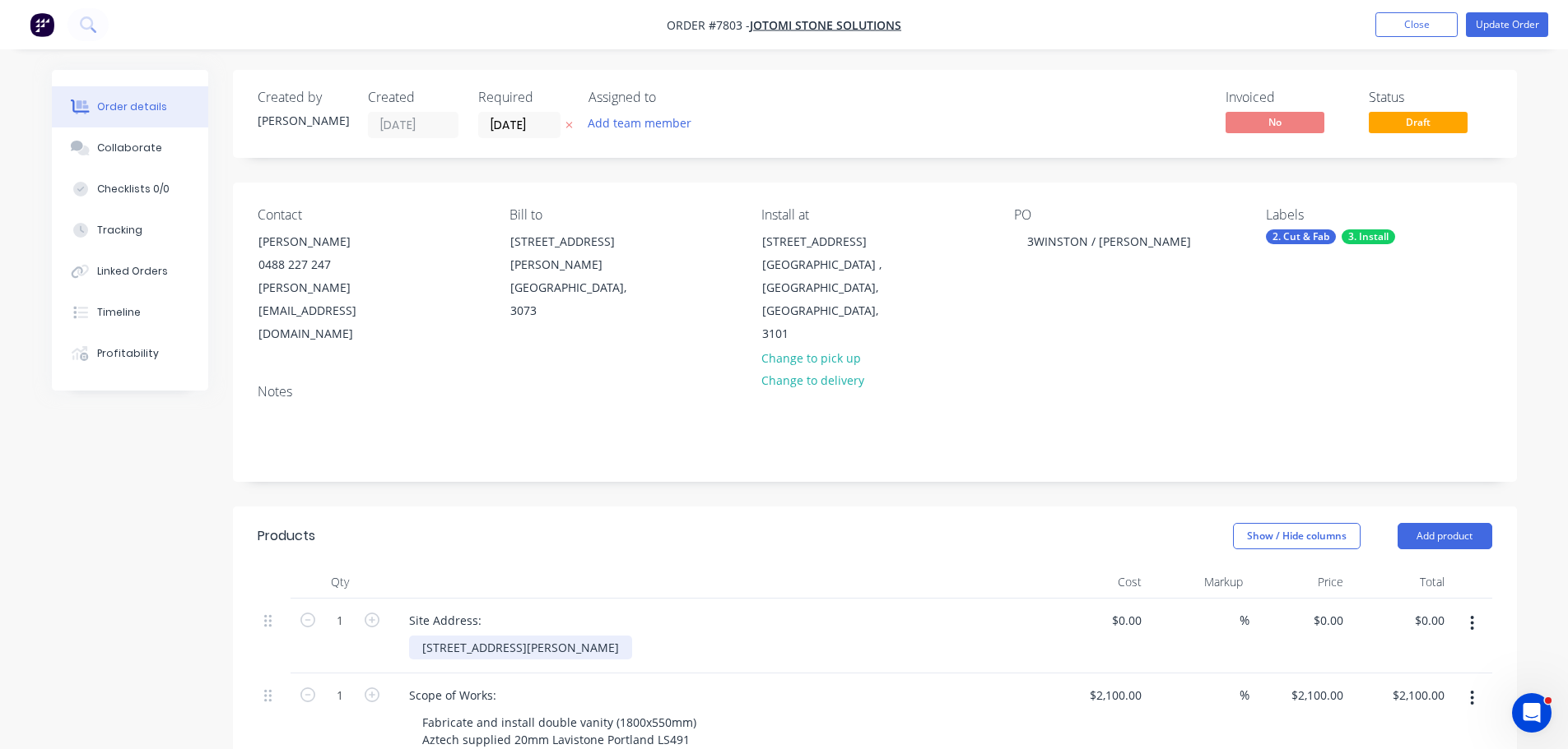
click at [619, 636] on div "[STREET_ADDRESS][PERSON_NAME]" at bounding box center [520, 648] width 223 height 24
